Goal: Transaction & Acquisition: Purchase product/service

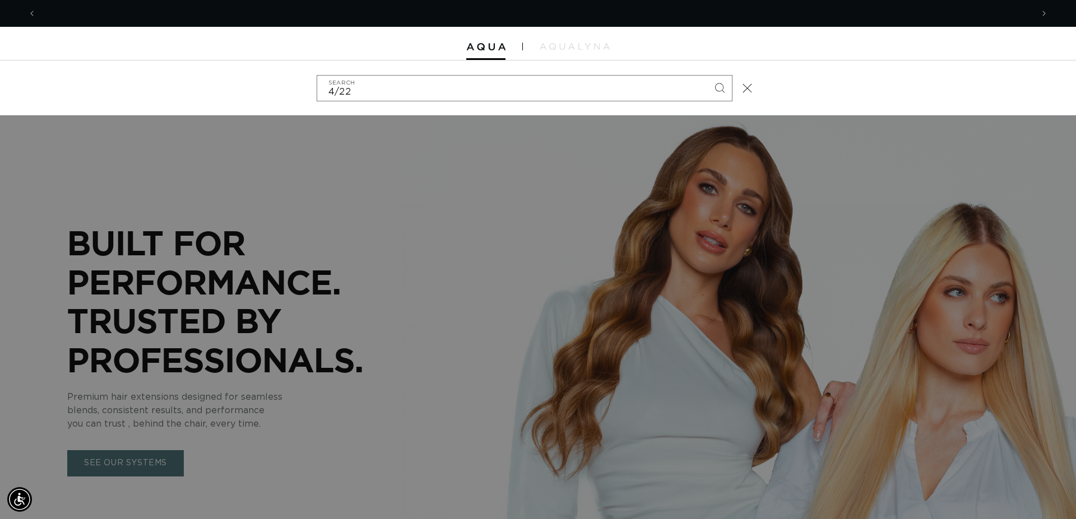
scroll to position [0, 996]
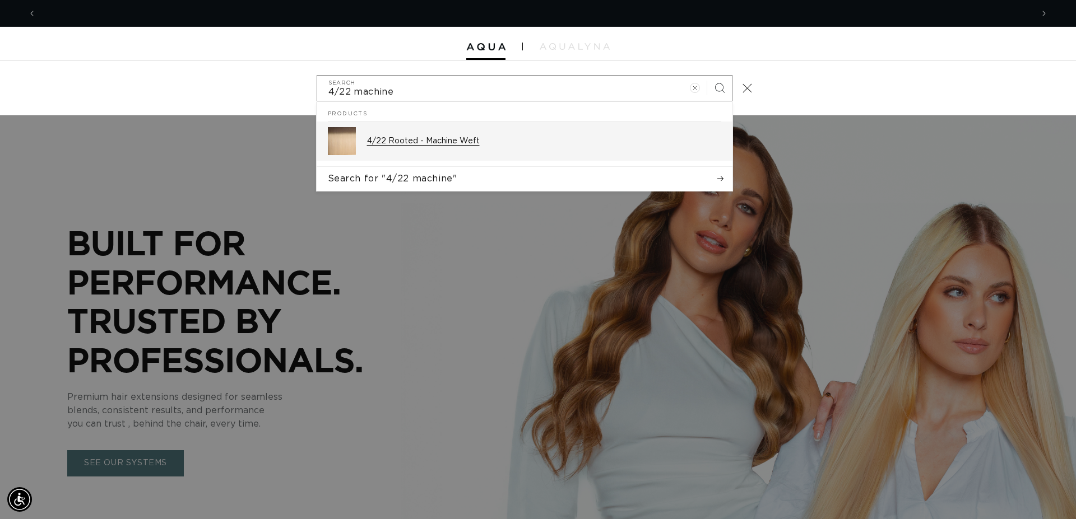
type input "4/22 machine"
click at [455, 140] on p "4/22 Rooted - Machine Weft" at bounding box center [544, 141] width 354 height 10
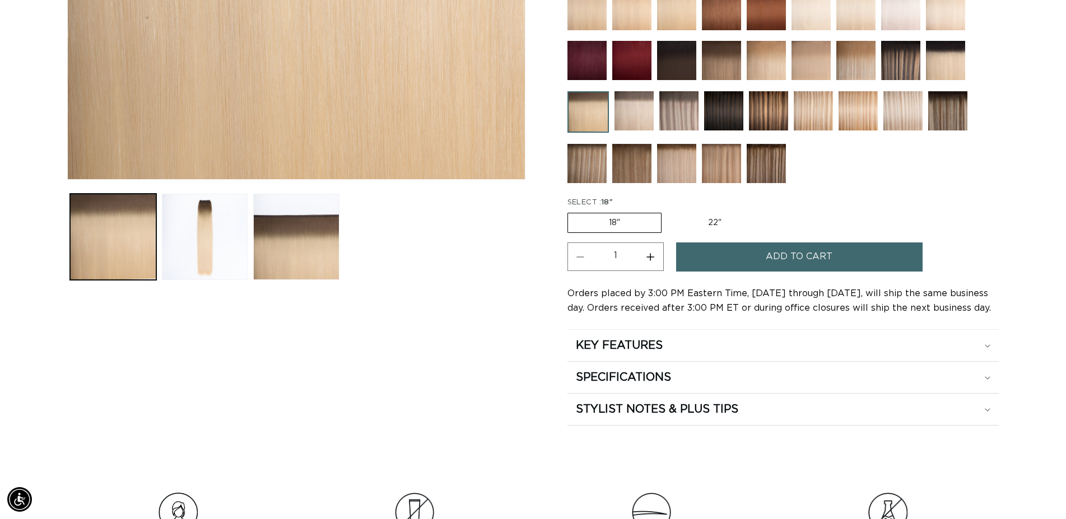
scroll to position [0, 1973]
click at [719, 216] on label "22" Variant sold out or unavailable" at bounding box center [714, 222] width 95 height 19
click at [668, 211] on input "22" Variant sold out or unavailable" at bounding box center [667, 211] width 1 height 1
radio input "true"
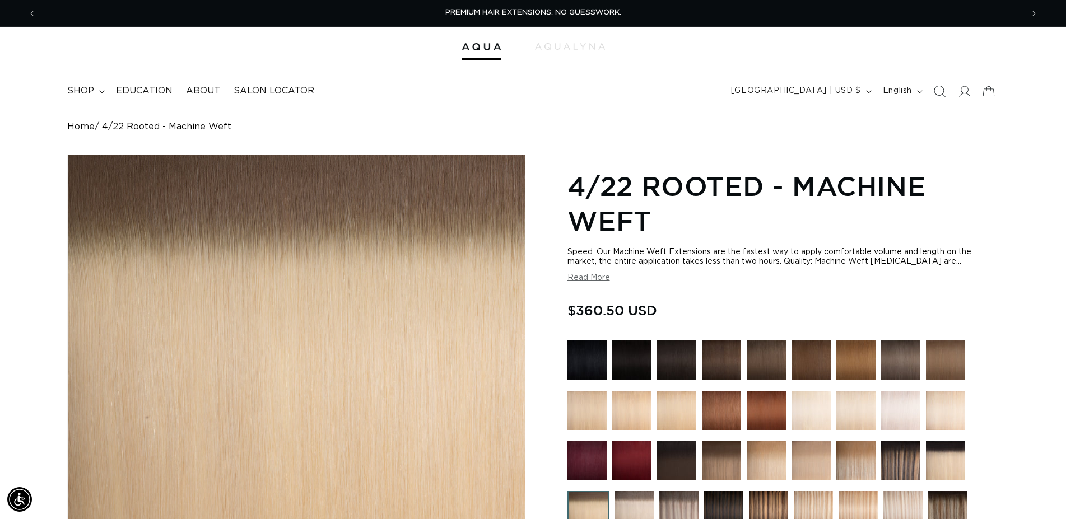
click at [941, 95] on icon "Search" at bounding box center [939, 91] width 12 height 12
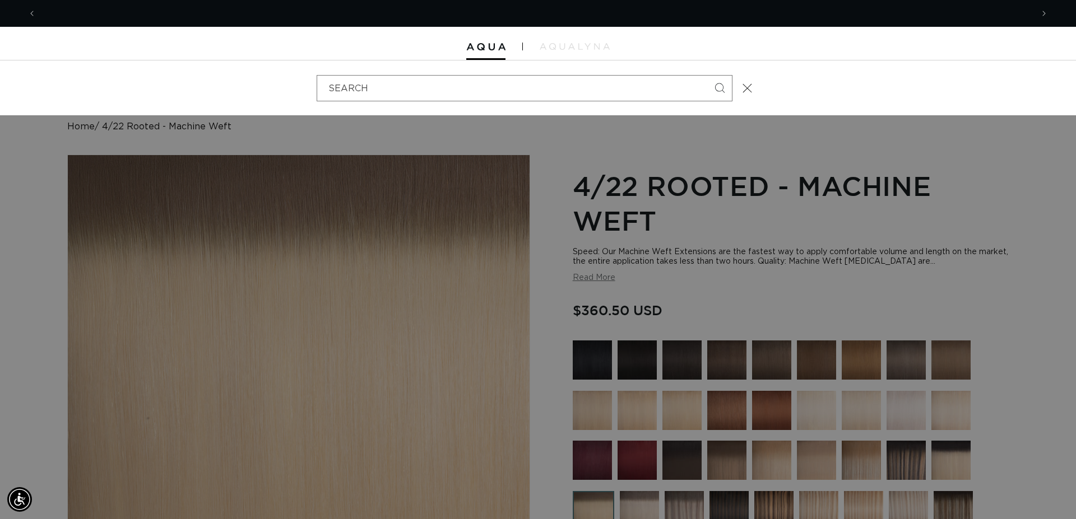
click at [0, 88] on div "Search" at bounding box center [0, 88] width 0 height 0
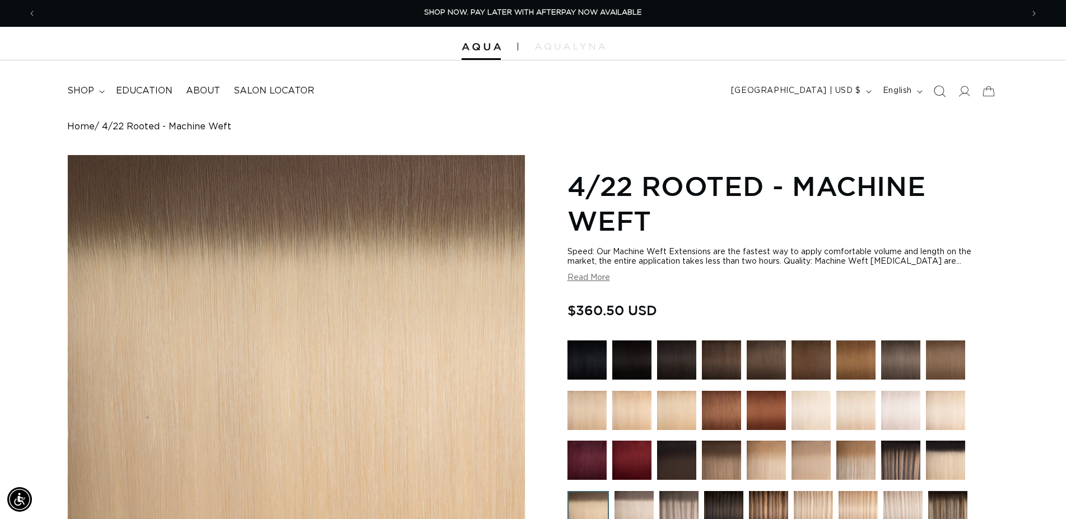
click at [941, 94] on icon "Search" at bounding box center [939, 91] width 12 height 12
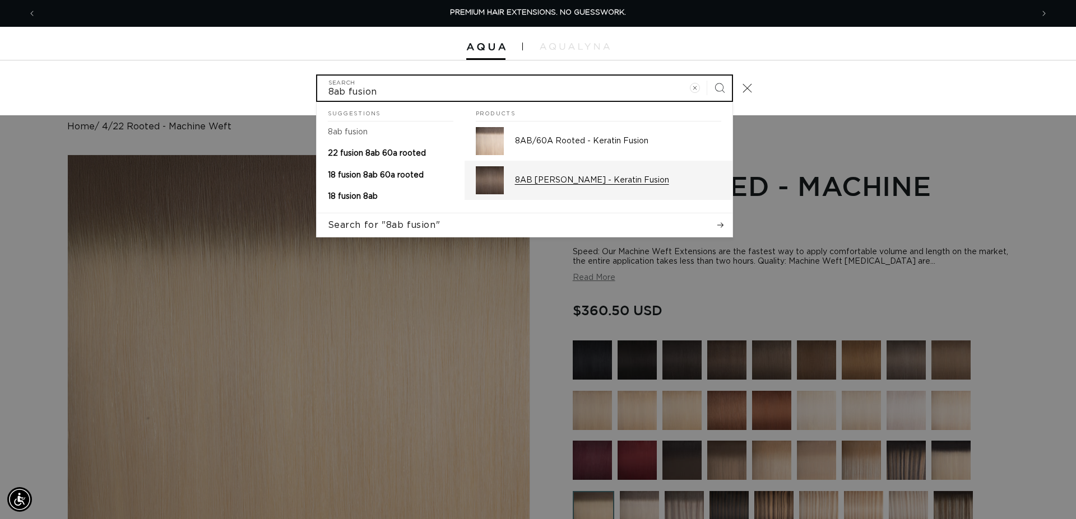
type input "8ab fusion"
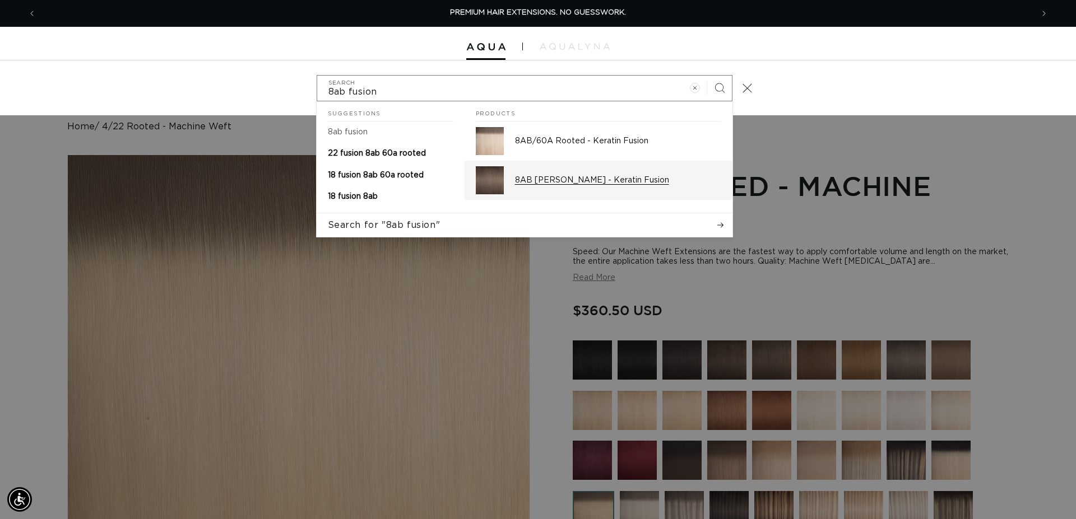
click at [564, 176] on p "8AB [PERSON_NAME] - Keratin Fusion" at bounding box center [618, 180] width 206 height 10
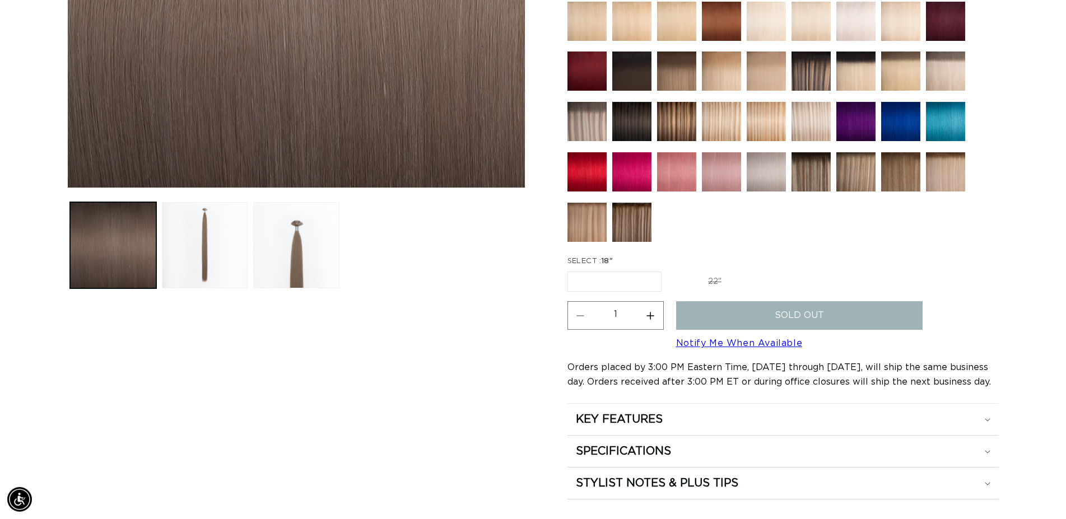
scroll to position [400, 0]
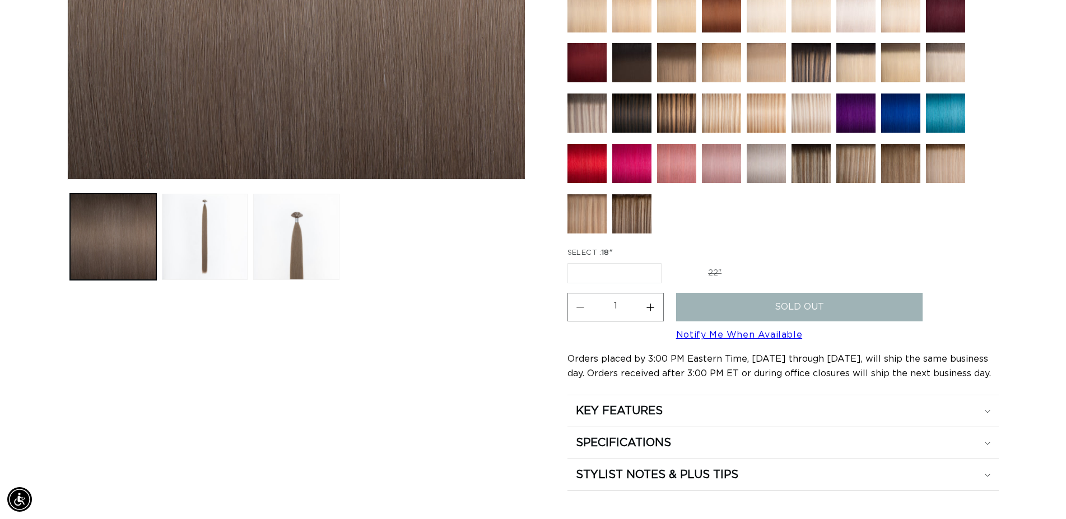
click at [711, 271] on label "22" Variant sold out or unavailable" at bounding box center [714, 273] width 95 height 19
click at [668, 262] on input "22" Variant sold out or unavailable" at bounding box center [667, 261] width 1 height 1
radio input "true"
click at [636, 271] on label "18" Variant sold out or unavailable" at bounding box center [613, 273] width 93 height 19
click at [571, 262] on input "18" Variant sold out or unavailable" at bounding box center [570, 261] width 1 height 1
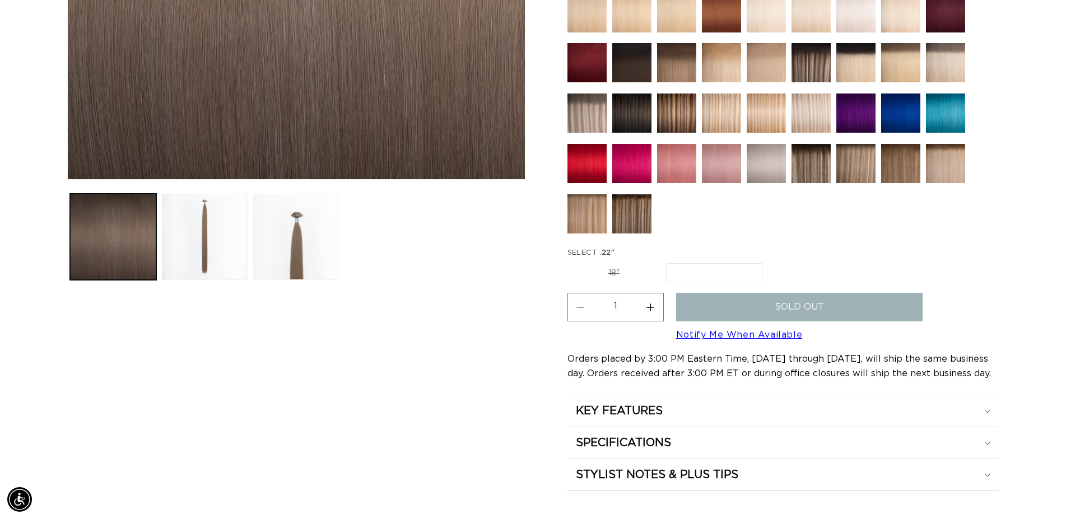
radio input "true"
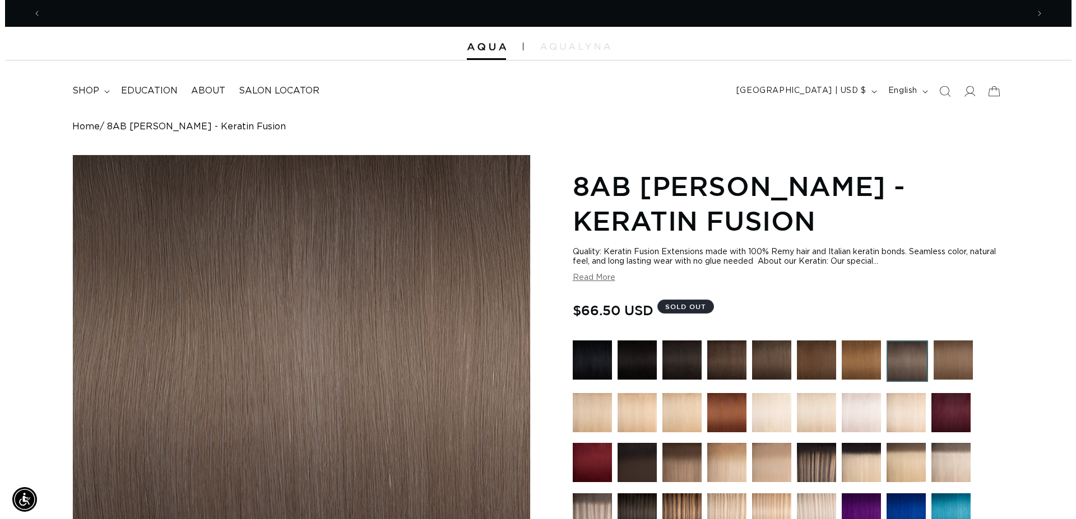
scroll to position [0, 986]
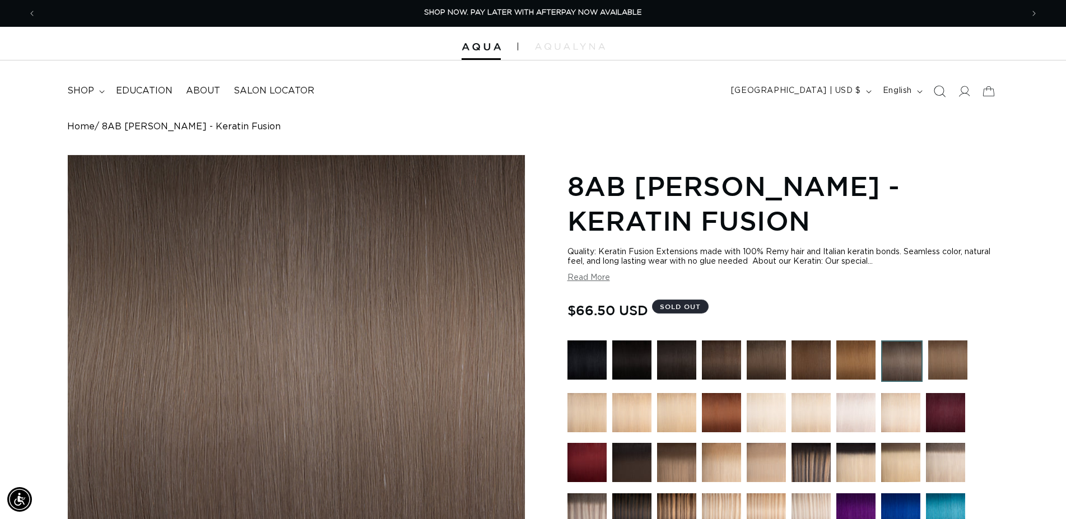
click at [940, 90] on icon "Search" at bounding box center [939, 91] width 12 height 12
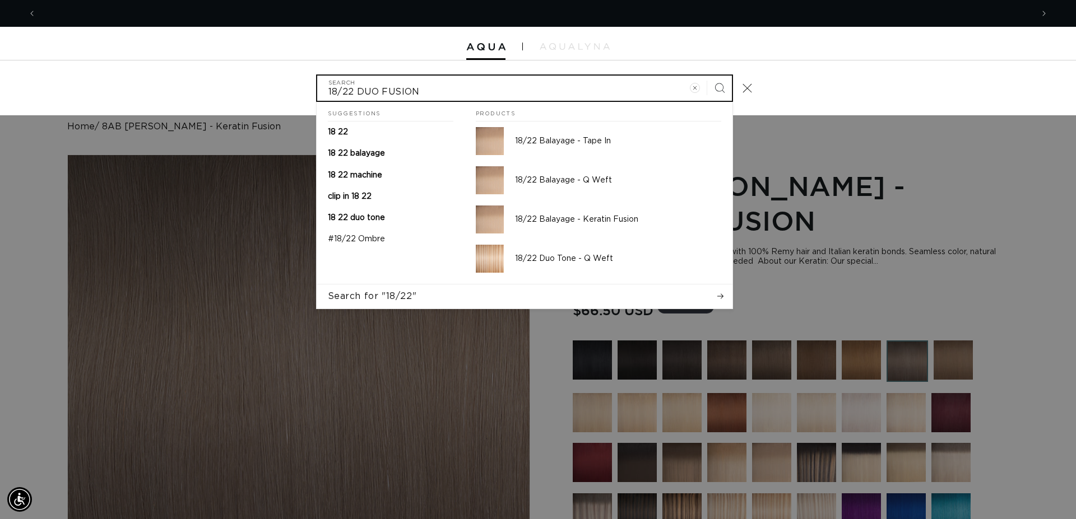
scroll to position [0, 0]
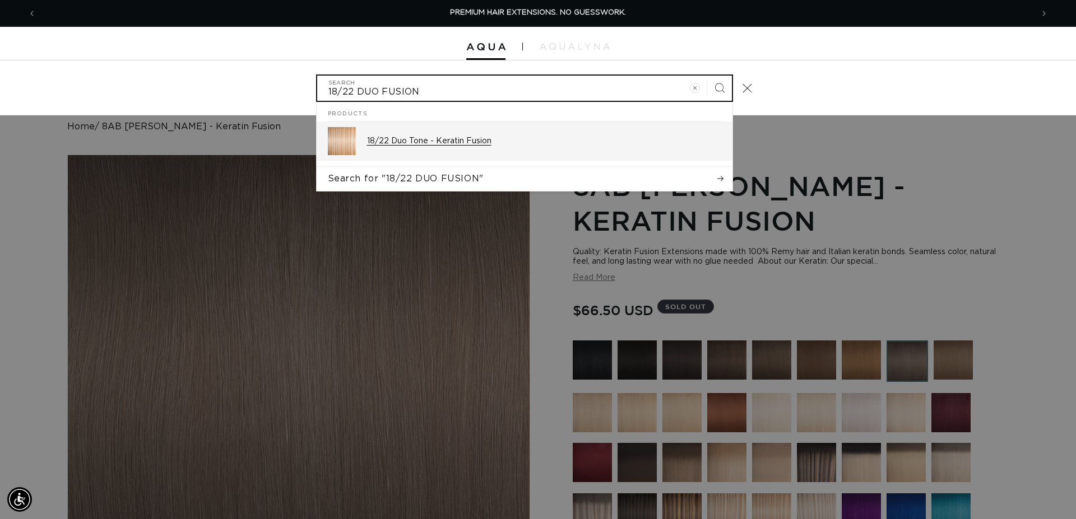
type input "18/22 DUO FUSION"
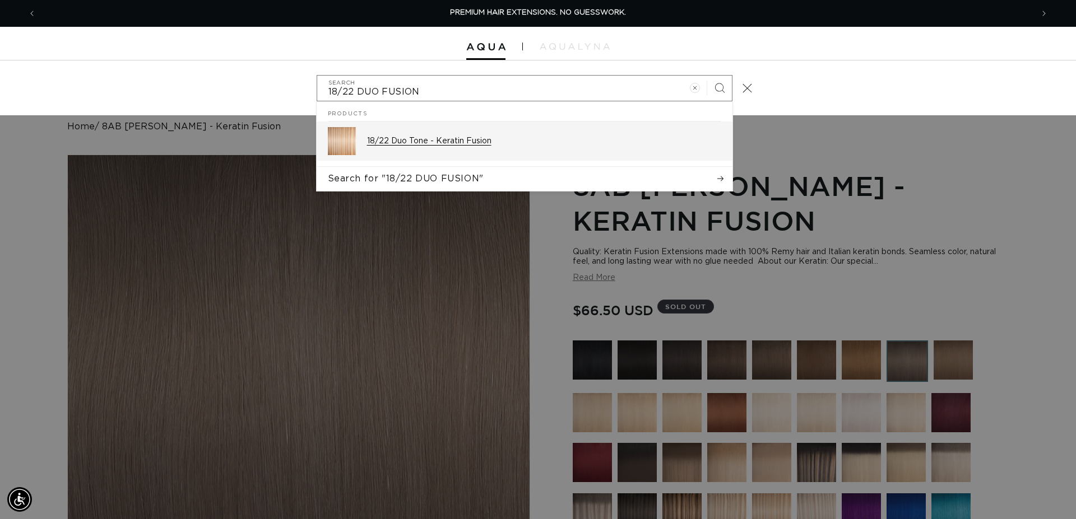
click at [461, 142] on p "18/22 Duo Tone - Keratin Fusion" at bounding box center [544, 141] width 354 height 10
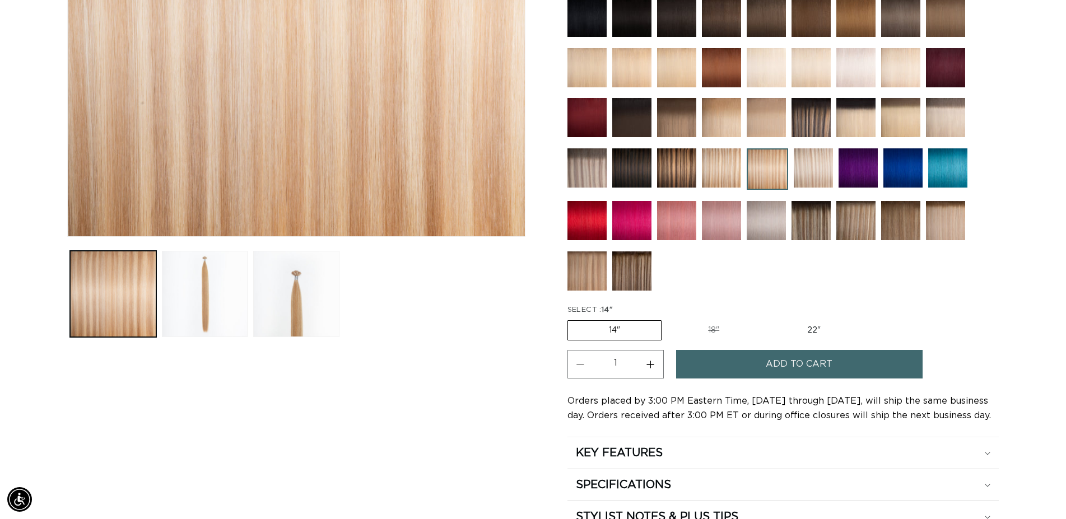
scroll to position [0, 986]
